Goal: Task Accomplishment & Management: Use online tool/utility

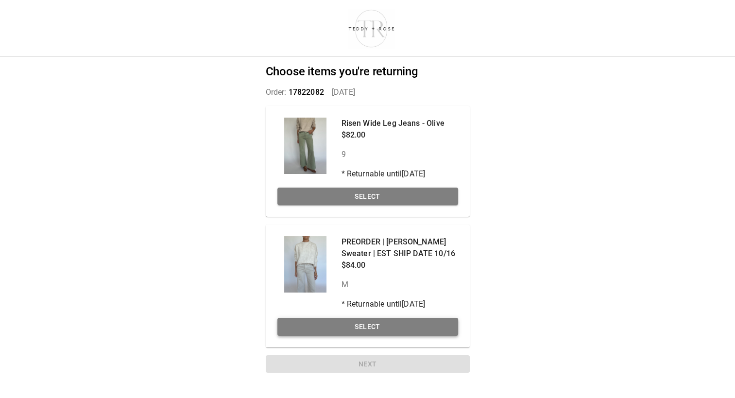
click at [348, 326] on button "Select" at bounding box center [367, 327] width 181 height 18
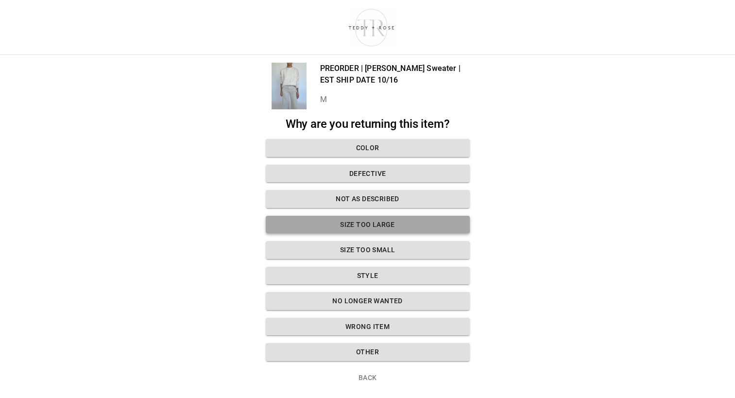
click at [440, 223] on button "Size too large" at bounding box center [368, 225] width 204 height 18
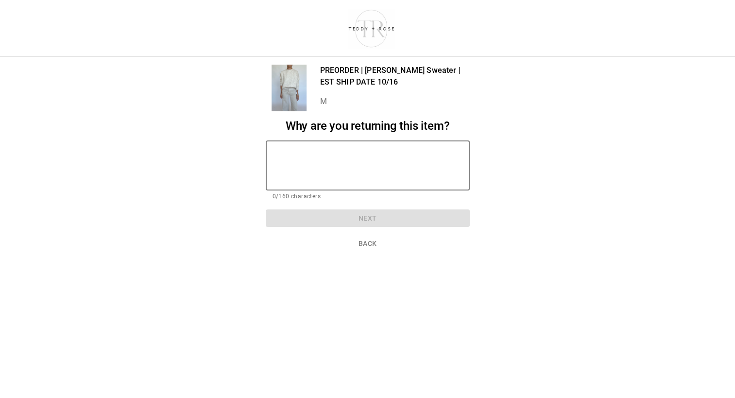
click at [414, 161] on textarea at bounding box center [368, 166] width 190 height 34
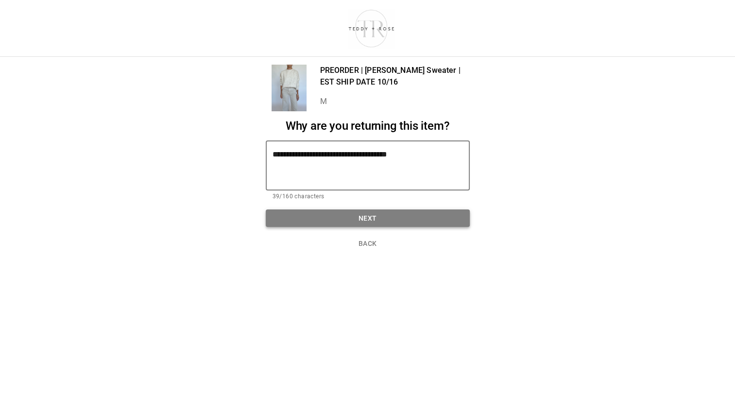
type textarea "**********"
click at [393, 217] on button "Next" at bounding box center [368, 218] width 204 height 18
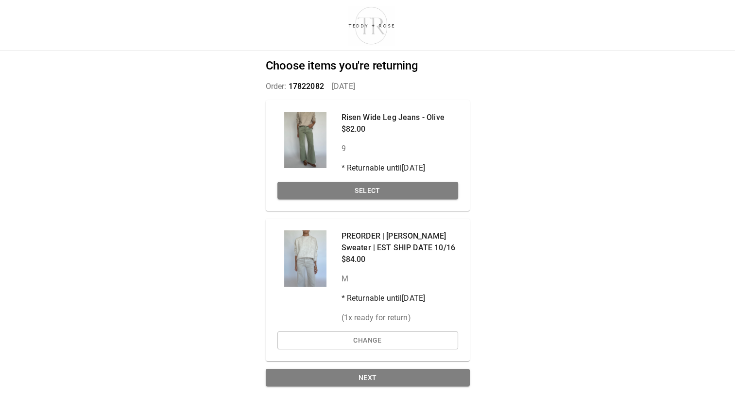
scroll to position [7, 0]
click at [381, 374] on button "Next" at bounding box center [368, 378] width 204 height 18
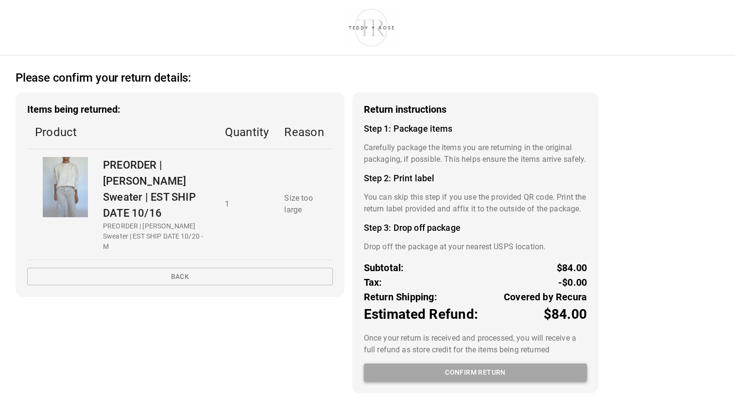
click at [520, 381] on button "Confirm return" at bounding box center [475, 373] width 223 height 18
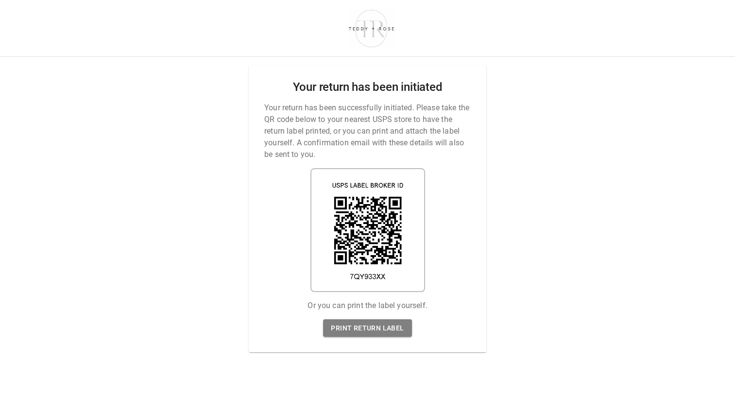
drag, startPoint x: 610, startPoint y: 233, endPoint x: 614, endPoint y: 299, distance: 66.7
click at [614, 299] on div "Your return has been initiated Your return has been successfully initiated. Ple…" at bounding box center [367, 199] width 735 height 398
click at [368, 322] on link "Print return label" at bounding box center [367, 328] width 88 height 18
